Goal: Task Accomplishment & Management: Manage account settings

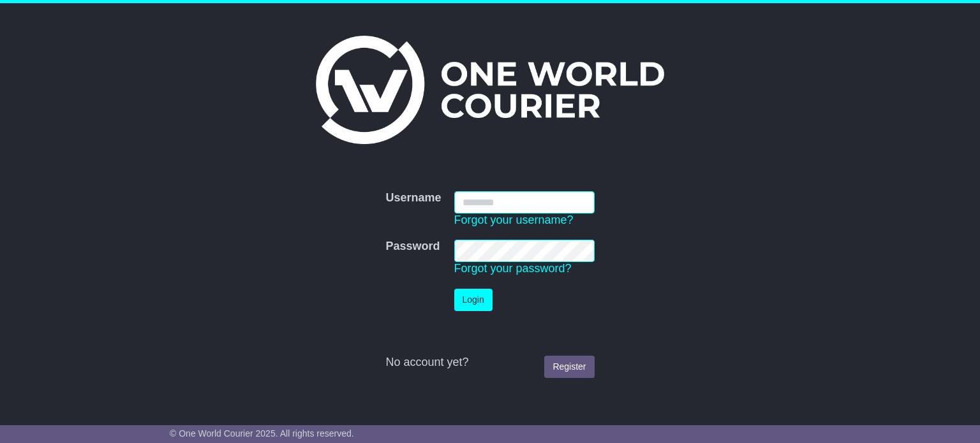
click at [579, 200] on input "Username" at bounding box center [524, 202] width 140 height 22
type input "*"
type input "**********"
click at [469, 297] on button "Login" at bounding box center [473, 300] width 38 height 22
